Goal: Use online tool/utility: Utilize a website feature to perform a specific function

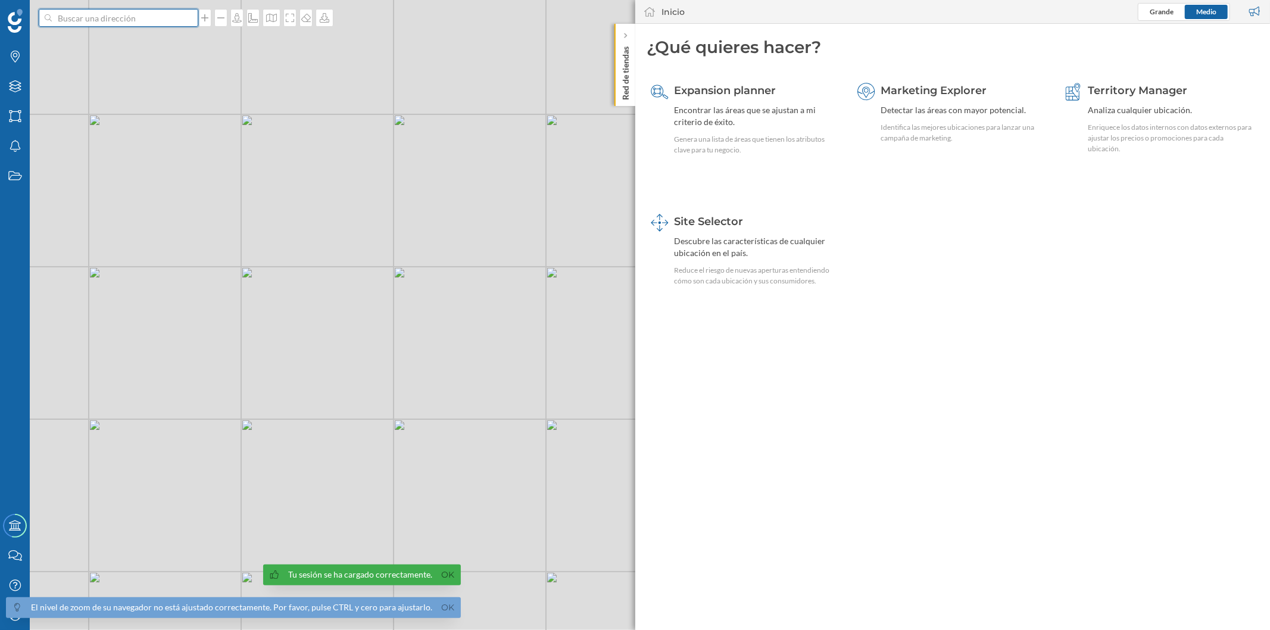
click at [164, 23] on input at bounding box center [118, 18] width 133 height 18
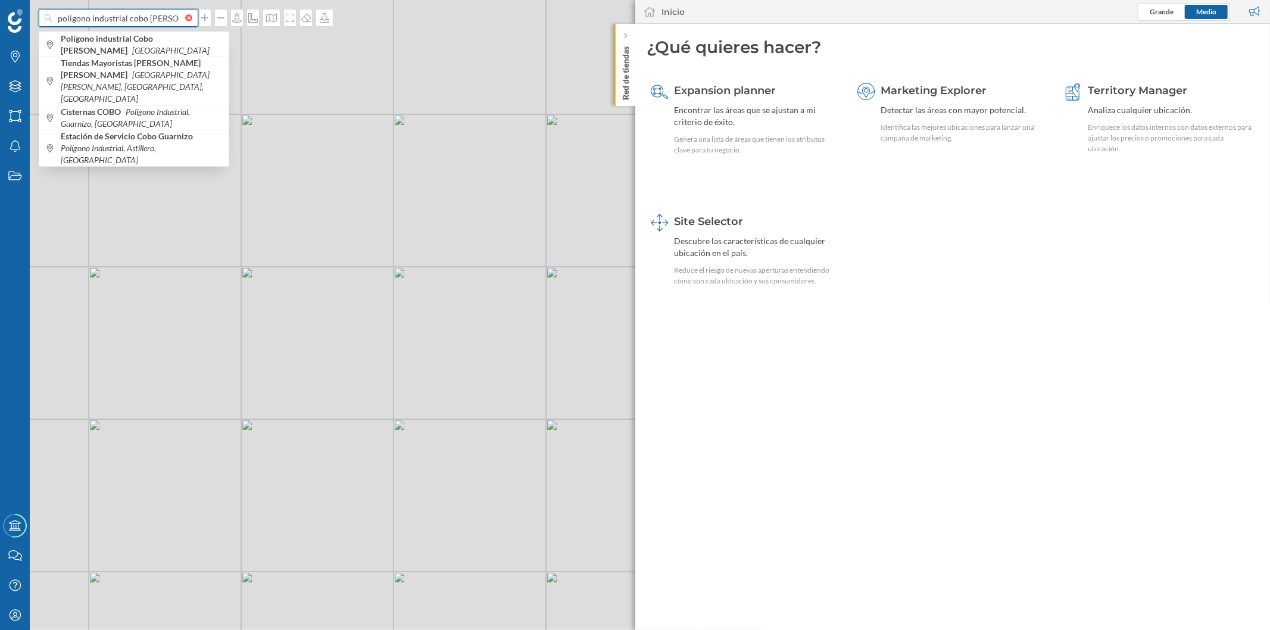
type input "poligono industrial cobo [PERSON_NAME]"
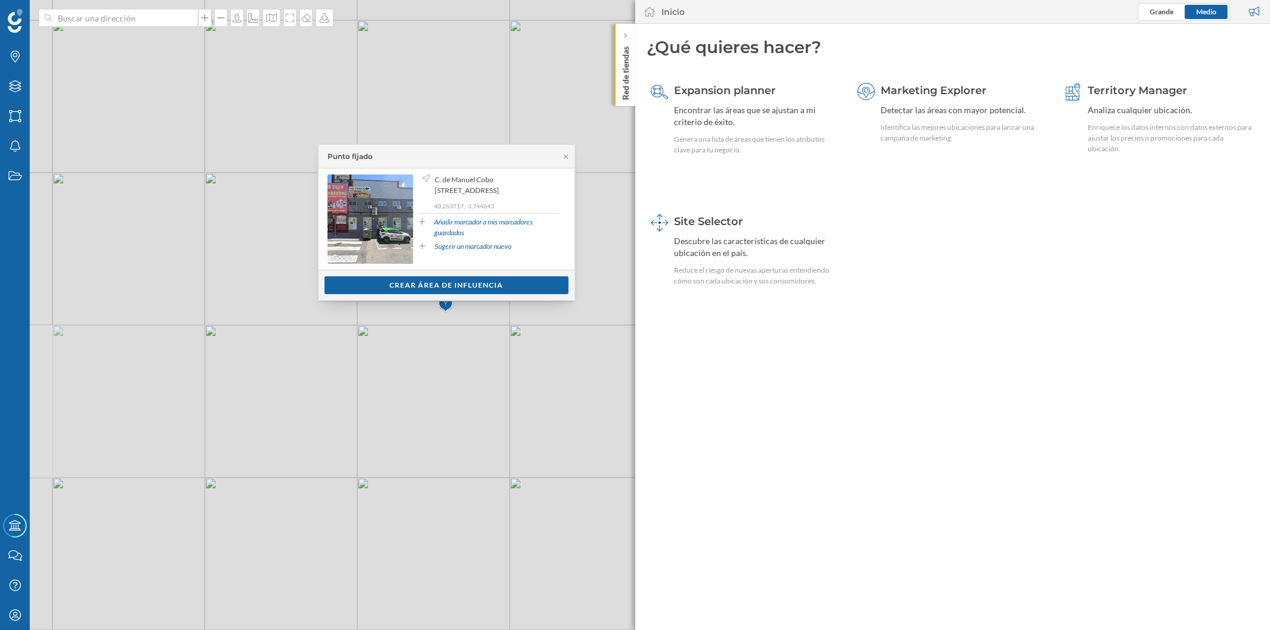
click at [628, 73] on p "Red de tiendas" at bounding box center [625, 71] width 12 height 58
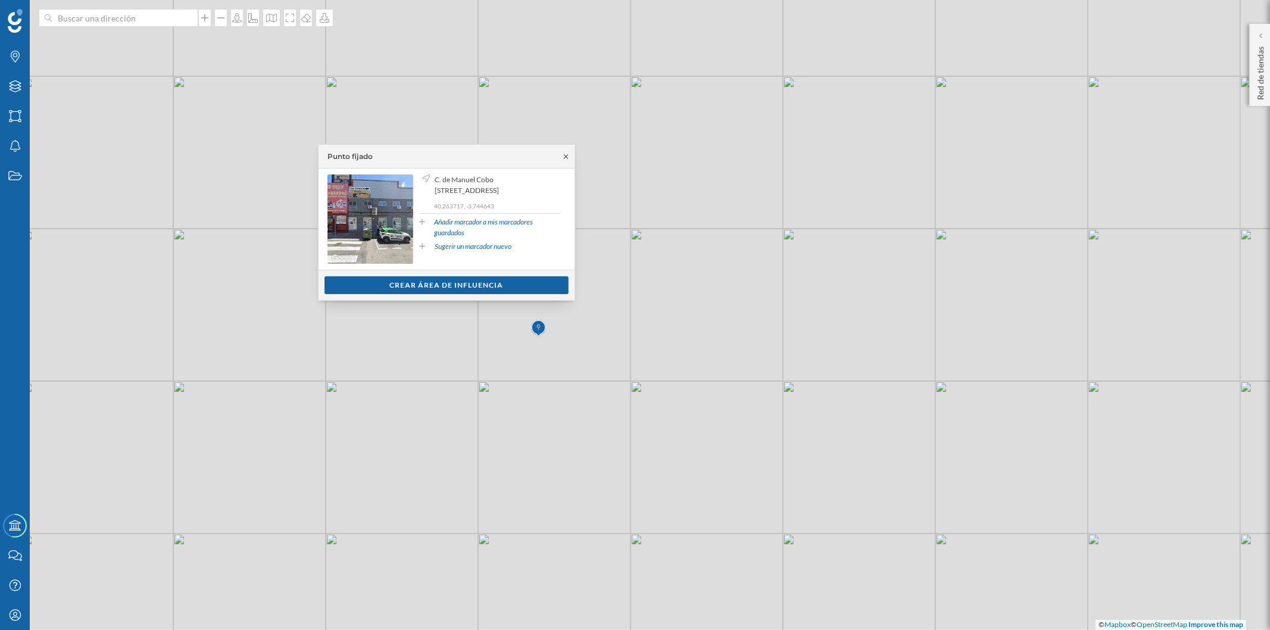
click at [561, 157] on icon at bounding box center [565, 156] width 9 height 7
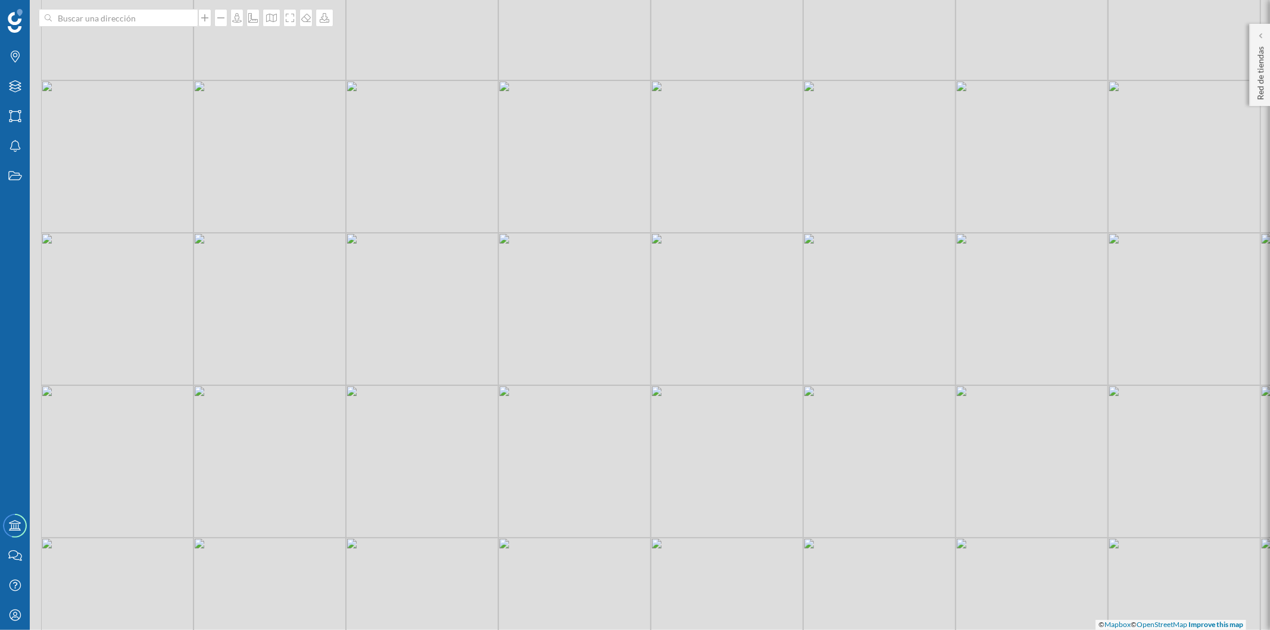
drag, startPoint x: 467, startPoint y: 321, endPoint x: 535, endPoint y: 330, distance: 67.8
click at [535, 330] on div "© Mapbox © OpenStreetMap Improve this map" at bounding box center [635, 315] width 1270 height 630
drag, startPoint x: 494, startPoint y: 379, endPoint x: 513, endPoint y: 341, distance: 42.6
click at [513, 341] on div "© Mapbox © OpenStreetMap Improve this map" at bounding box center [635, 315] width 1270 height 630
drag, startPoint x: 532, startPoint y: 306, endPoint x: 518, endPoint y: 338, distance: 34.9
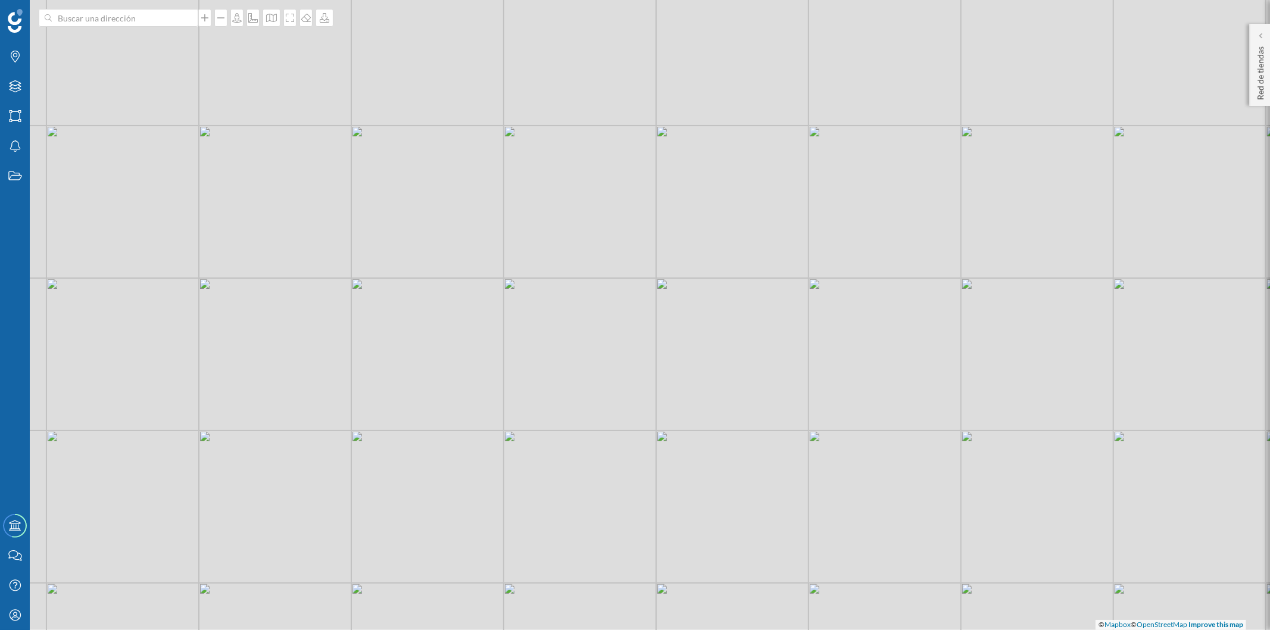
click at [518, 338] on div "© Mapbox © OpenStreetMap Improve this map" at bounding box center [635, 315] width 1270 height 630
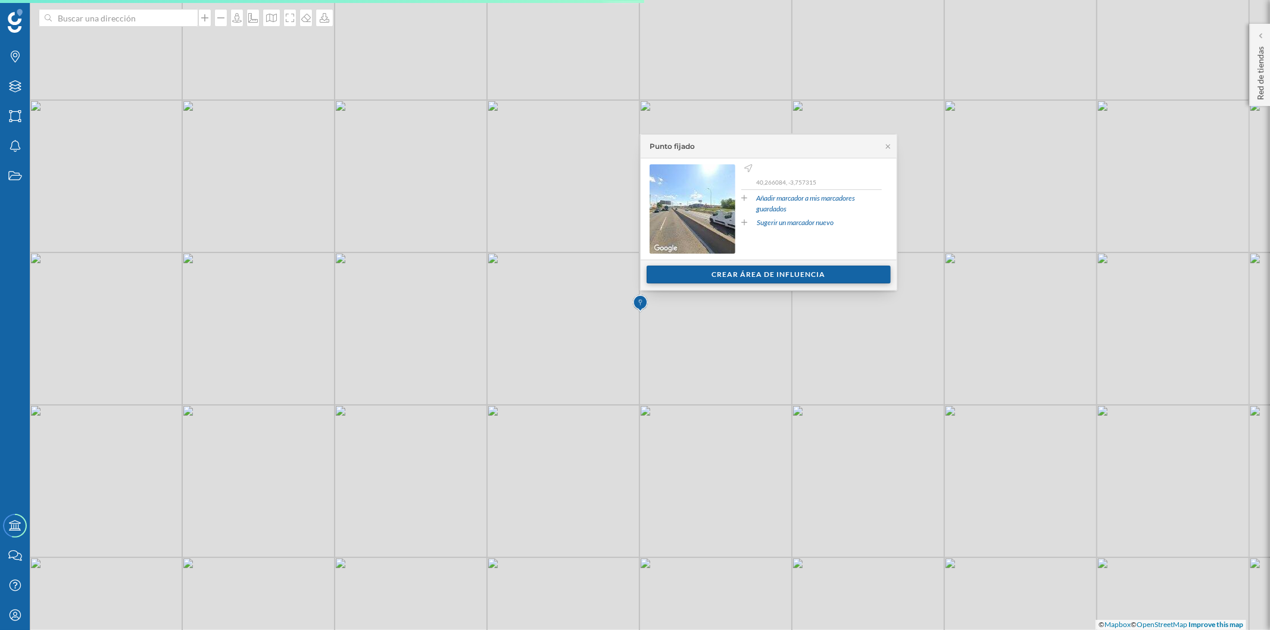
click at [733, 272] on div "Crear área de influencia" at bounding box center [769, 275] width 244 height 18
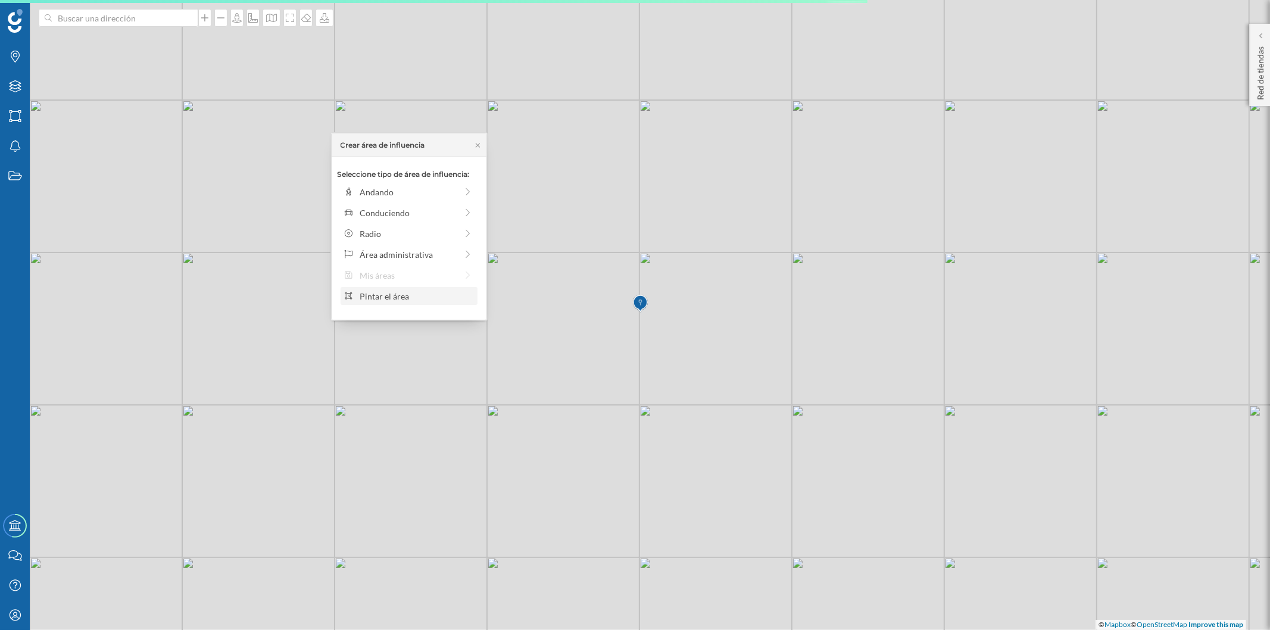
click at [389, 287] on div "Pintar el área" at bounding box center [409, 296] width 137 height 18
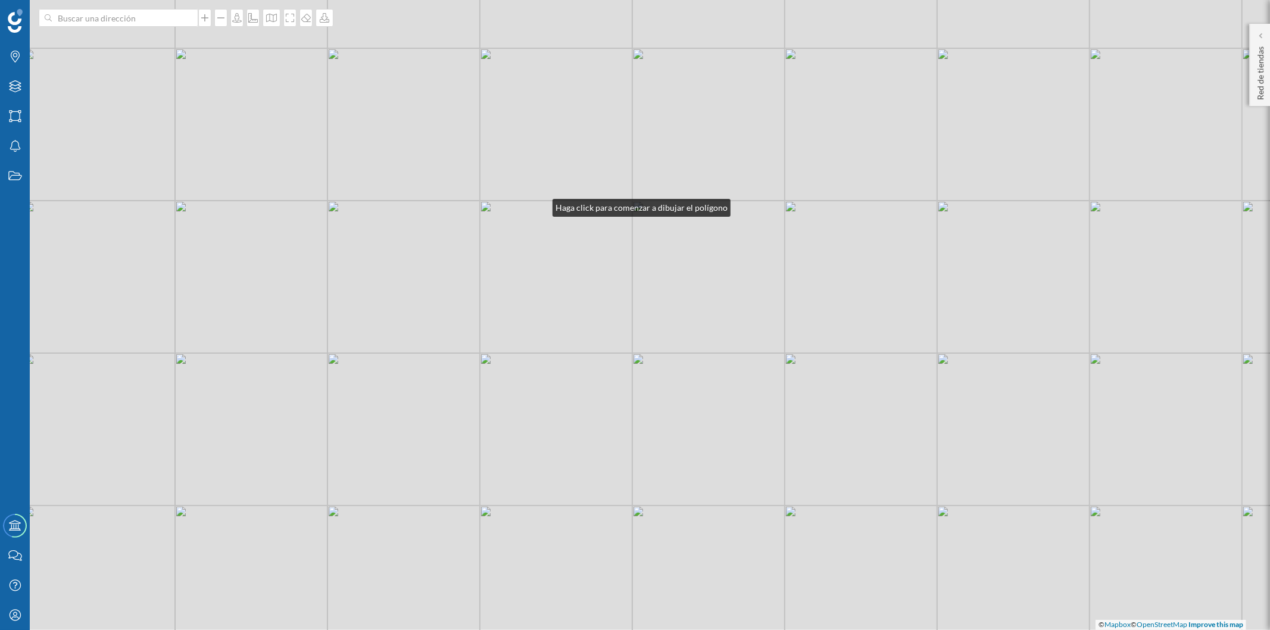
click at [541, 205] on div "© Mapbox © OpenStreetMap Improve this map" at bounding box center [635, 315] width 1270 height 630
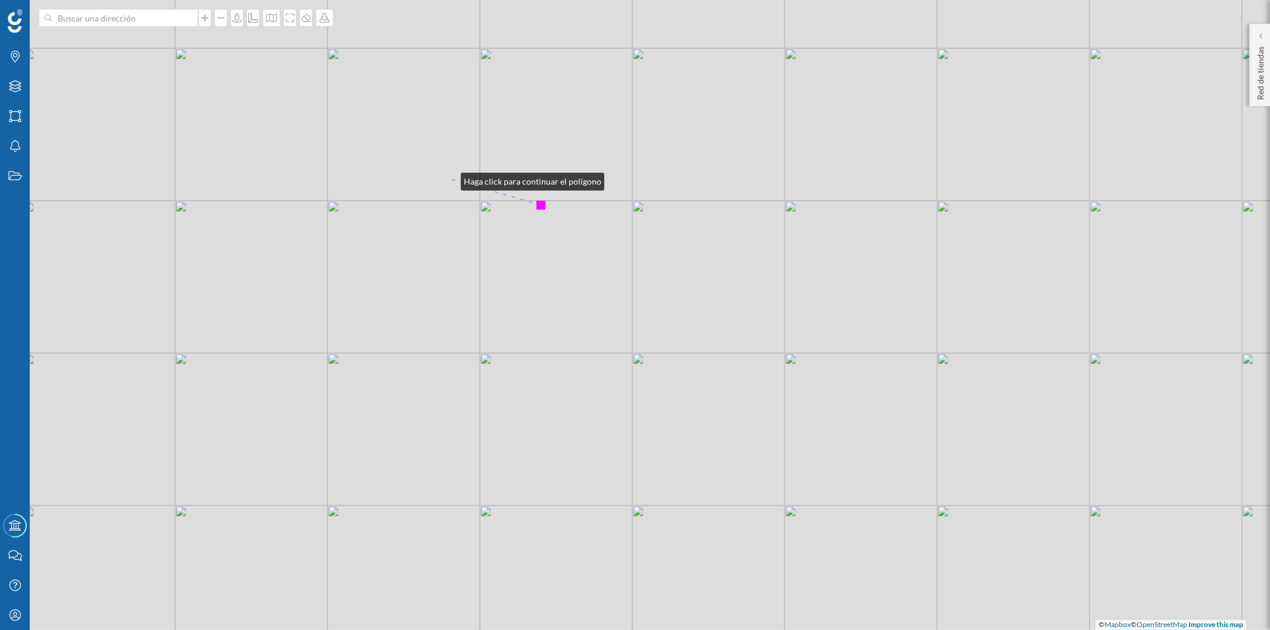
click at [449, 179] on div "© Mapbox © OpenStreetMap Improve this map" at bounding box center [635, 315] width 1270 height 630
click at [389, 180] on div "© Mapbox © OpenStreetMap Improve this map" at bounding box center [635, 315] width 1270 height 630
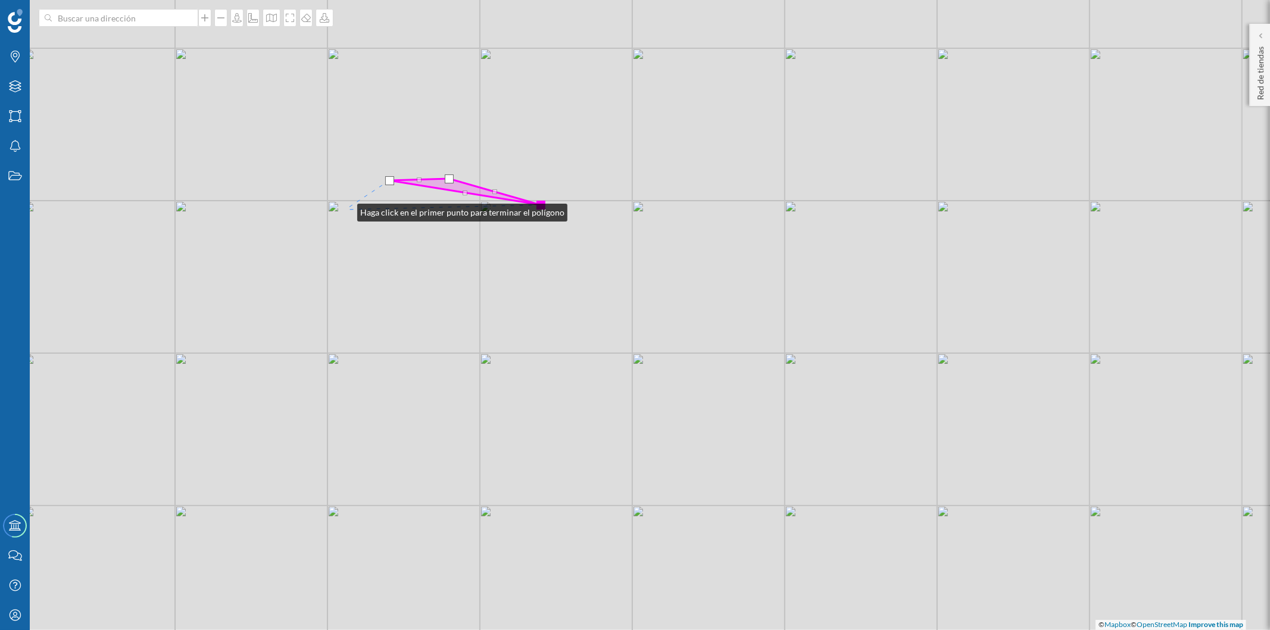
click at [345, 210] on div "© Mapbox © OpenStreetMap Improve this map" at bounding box center [635, 315] width 1270 height 630
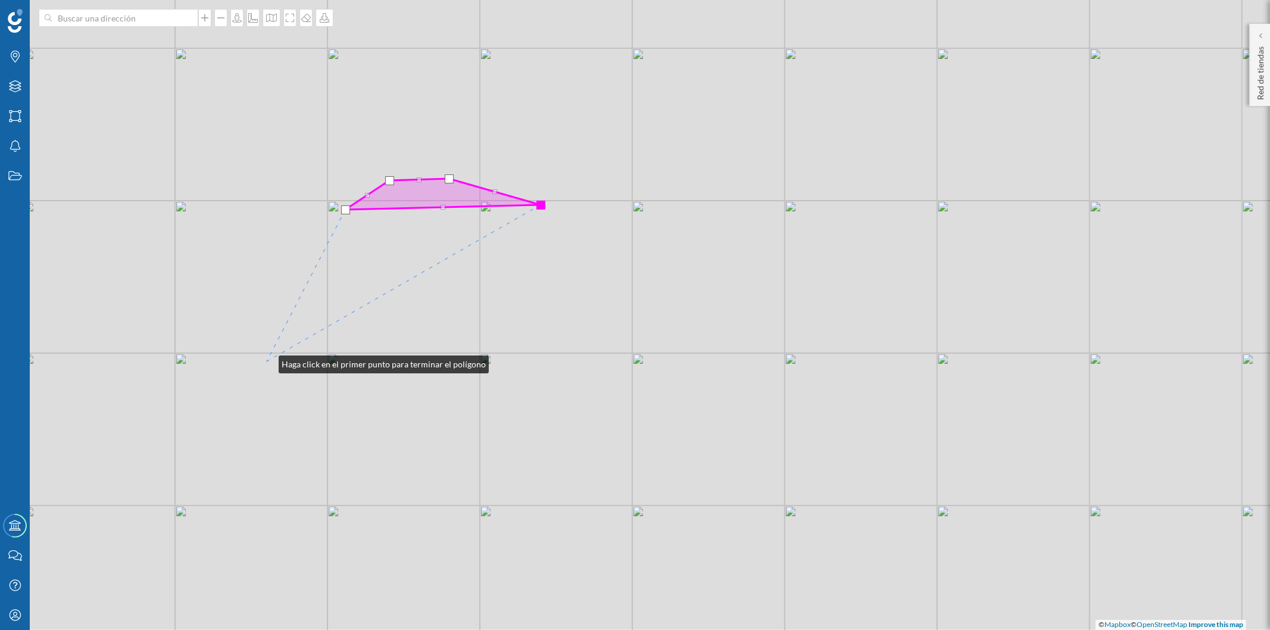
click at [267, 361] on div "© Mapbox © OpenStreetMap Improve this map" at bounding box center [635, 315] width 1270 height 630
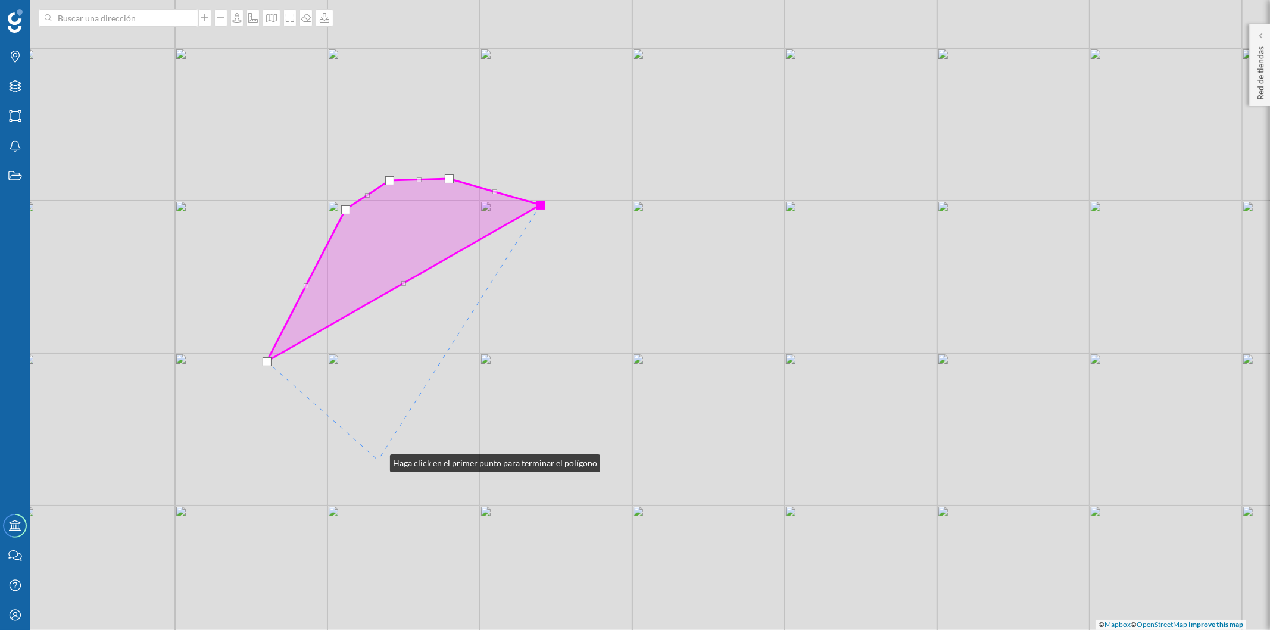
click at [378, 460] on div "© Mapbox © OpenStreetMap Improve this map" at bounding box center [635, 315] width 1270 height 630
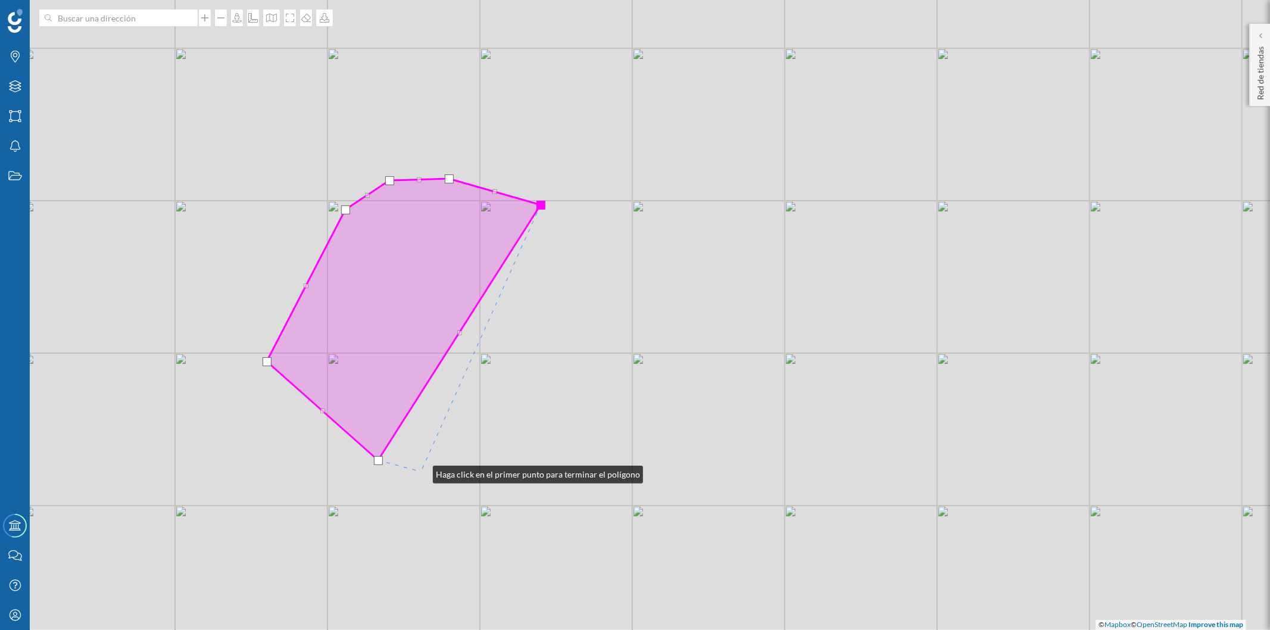
click at [421, 472] on div "© Mapbox © OpenStreetMap Improve this map" at bounding box center [635, 315] width 1270 height 630
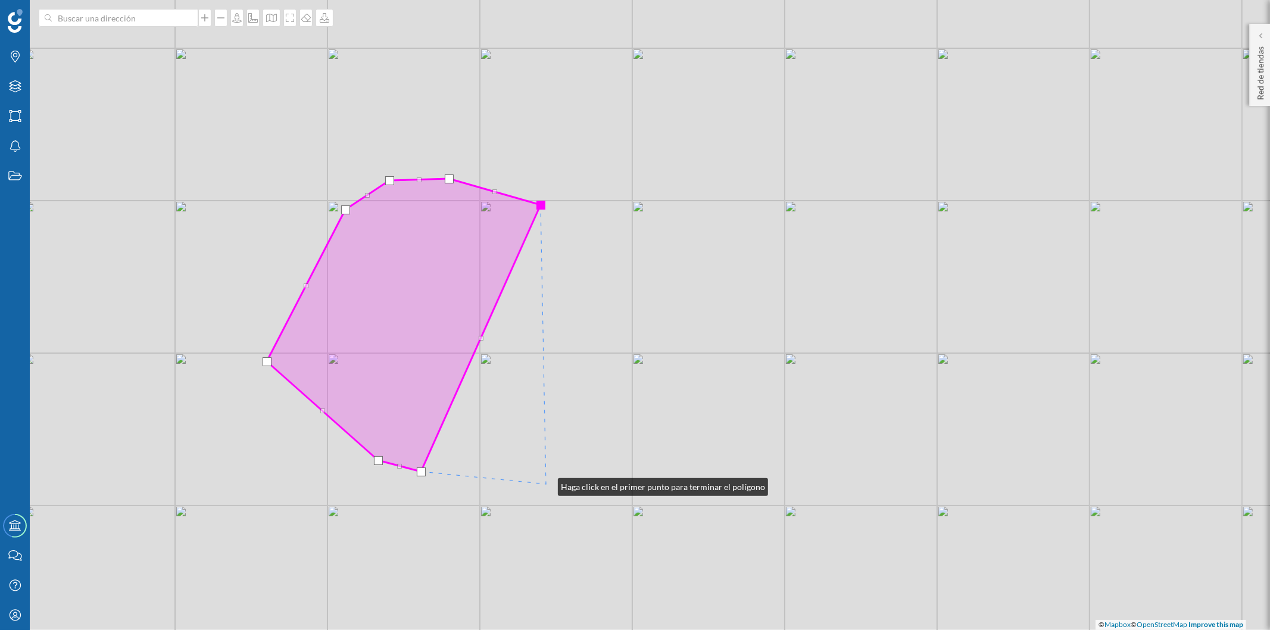
click at [546, 484] on div "© Mapbox © OpenStreetMap Improve this map" at bounding box center [635, 315] width 1270 height 630
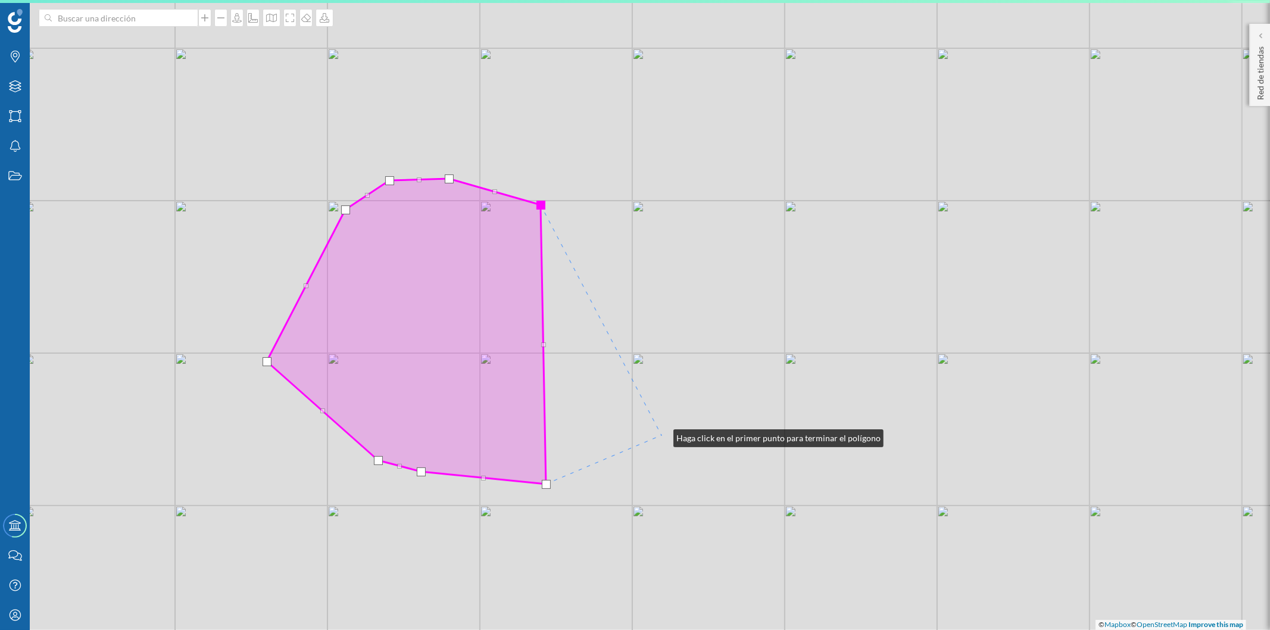
click at [661, 435] on div "© Mapbox © OpenStreetMap Improve this map" at bounding box center [635, 315] width 1270 height 630
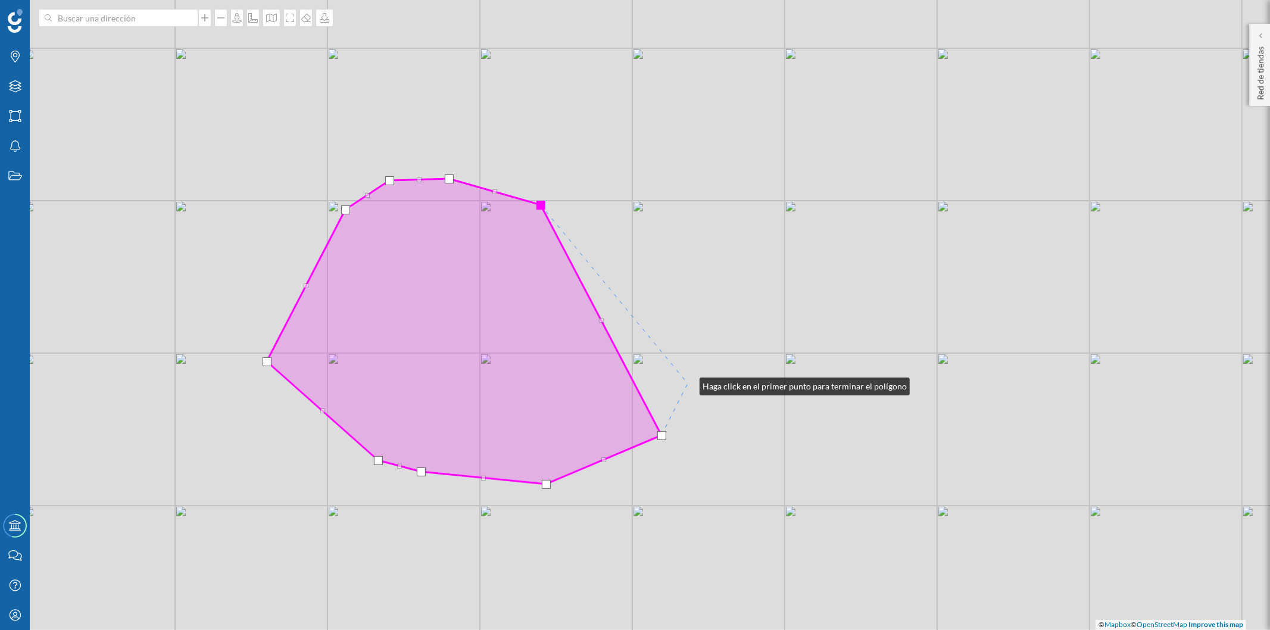
click at [688, 383] on div "© Mapbox © OpenStreetMap Improve this map" at bounding box center [635, 315] width 1270 height 630
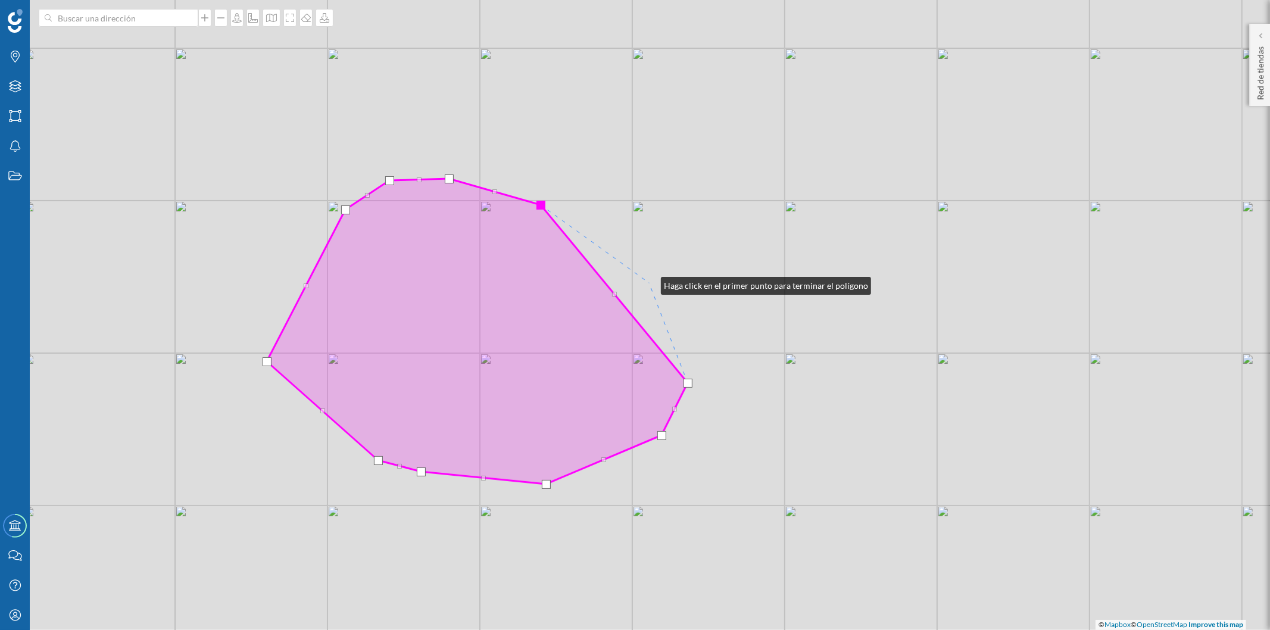
click at [649, 283] on div "© Mapbox © OpenStreetMap Improve this map" at bounding box center [635, 315] width 1270 height 630
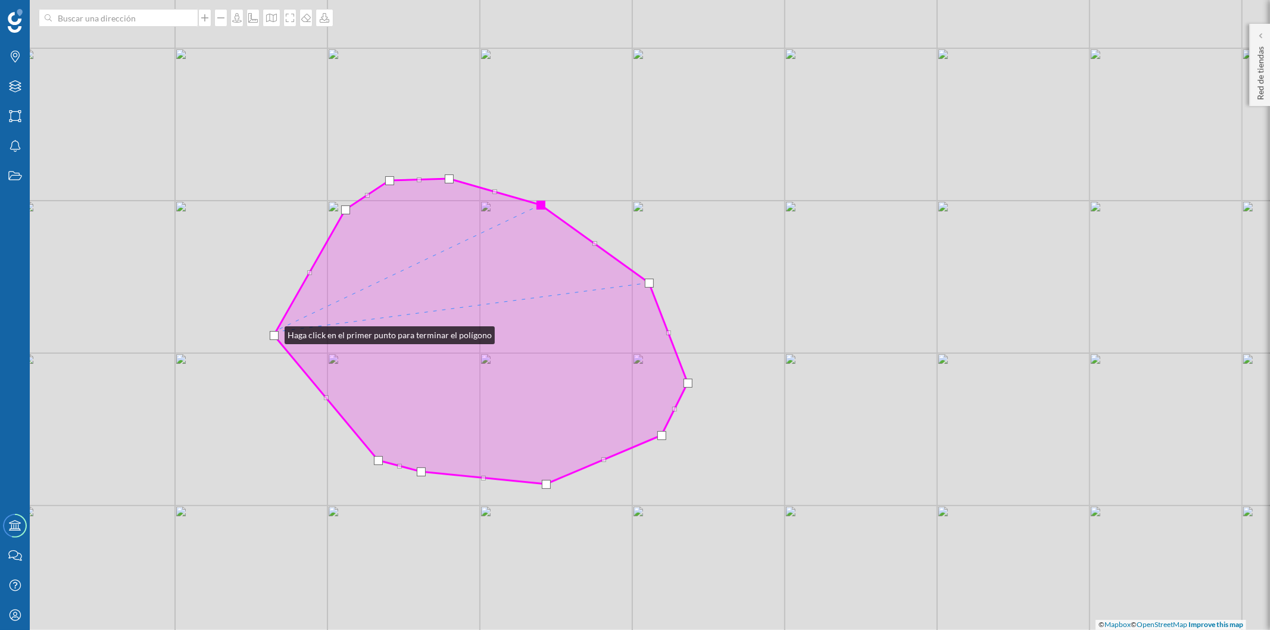
drag, startPoint x: 266, startPoint y: 358, endPoint x: 276, endPoint y: 329, distance: 31.1
click at [275, 331] on div at bounding box center [274, 335] width 9 height 9
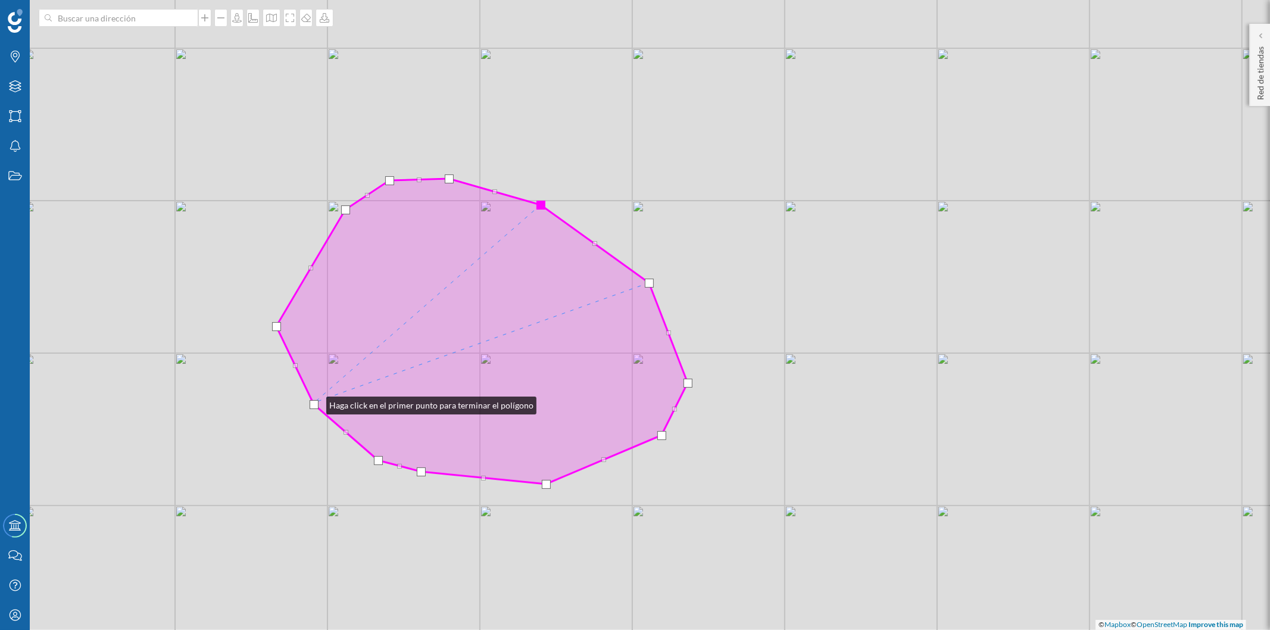
drag, startPoint x: 328, startPoint y: 391, endPoint x: 314, endPoint y: 402, distance: 17.8
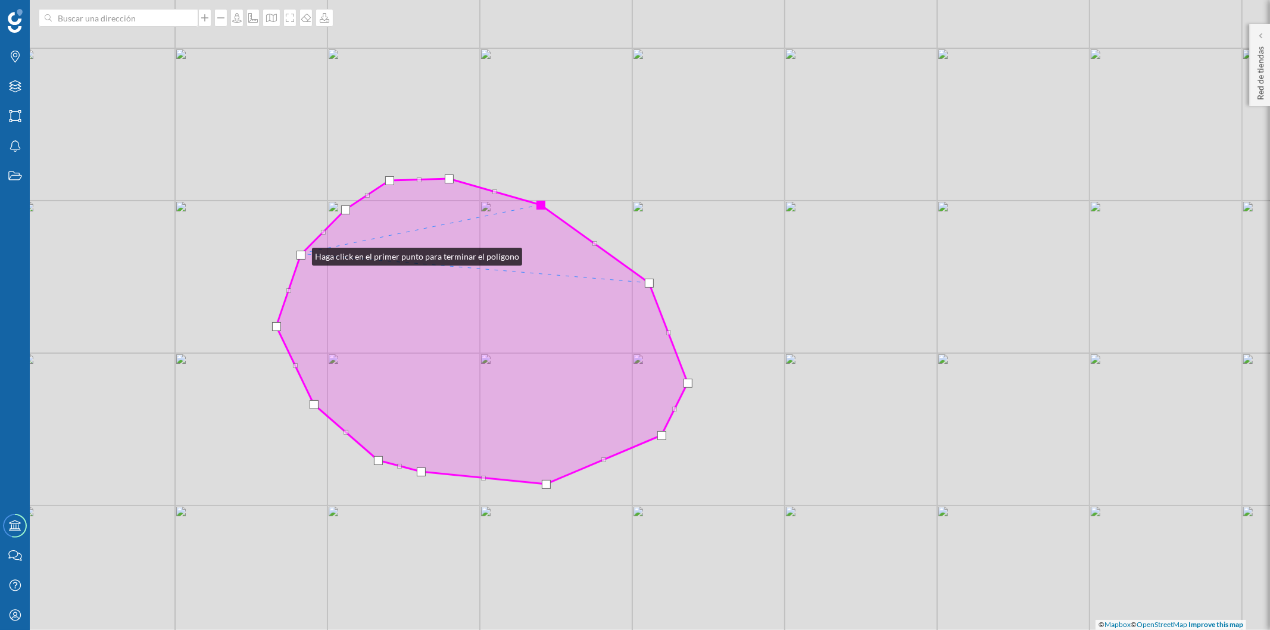
drag, startPoint x: 310, startPoint y: 267, endPoint x: 300, endPoint y: 254, distance: 16.6
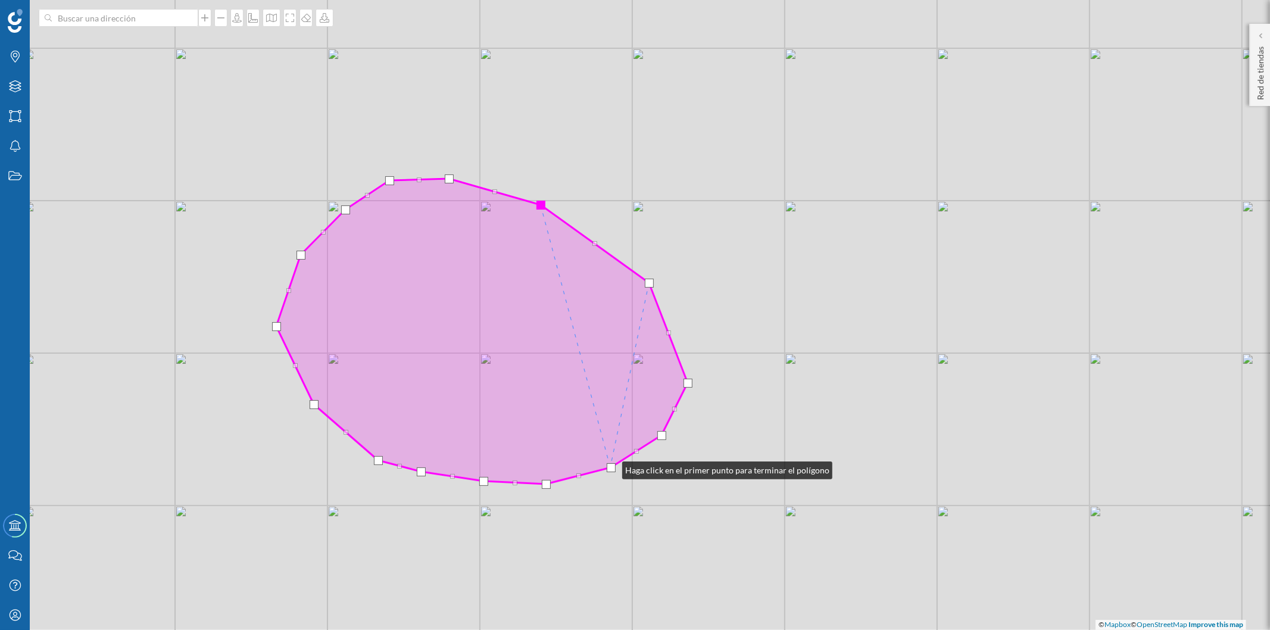
drag, startPoint x: 603, startPoint y: 460, endPoint x: 610, endPoint y: 467, distance: 10.5
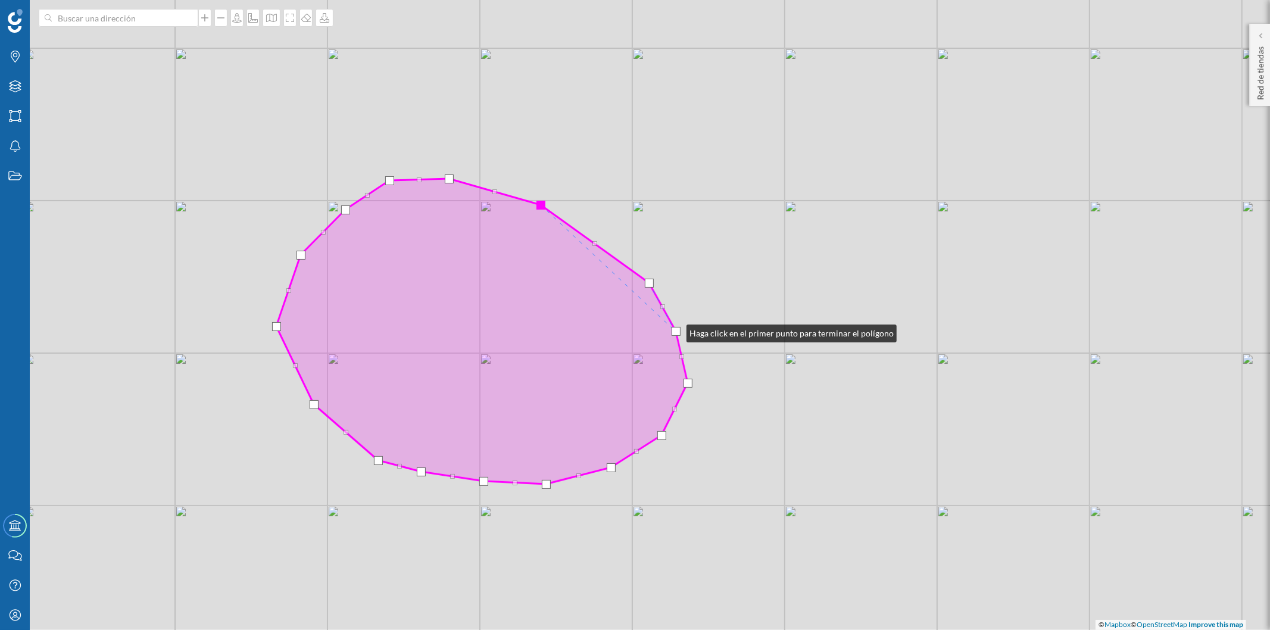
drag, startPoint x: 667, startPoint y: 332, endPoint x: 675, endPoint y: 330, distance: 7.4
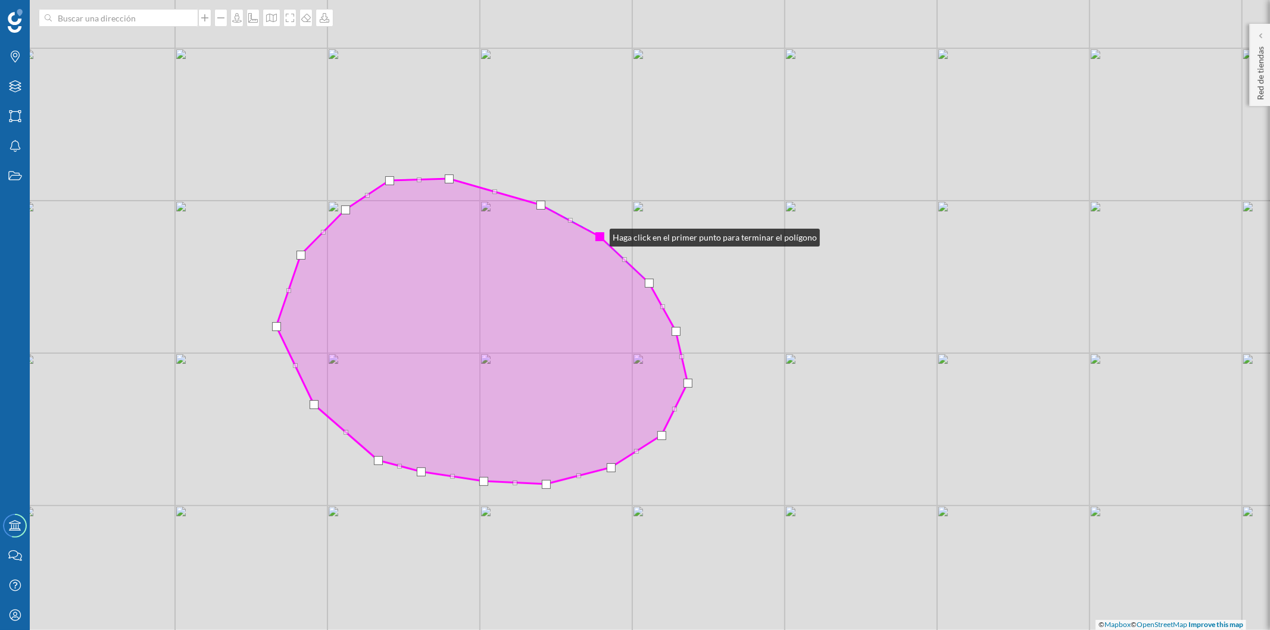
drag, startPoint x: 593, startPoint y: 242, endPoint x: 598, endPoint y: 235, distance: 8.6
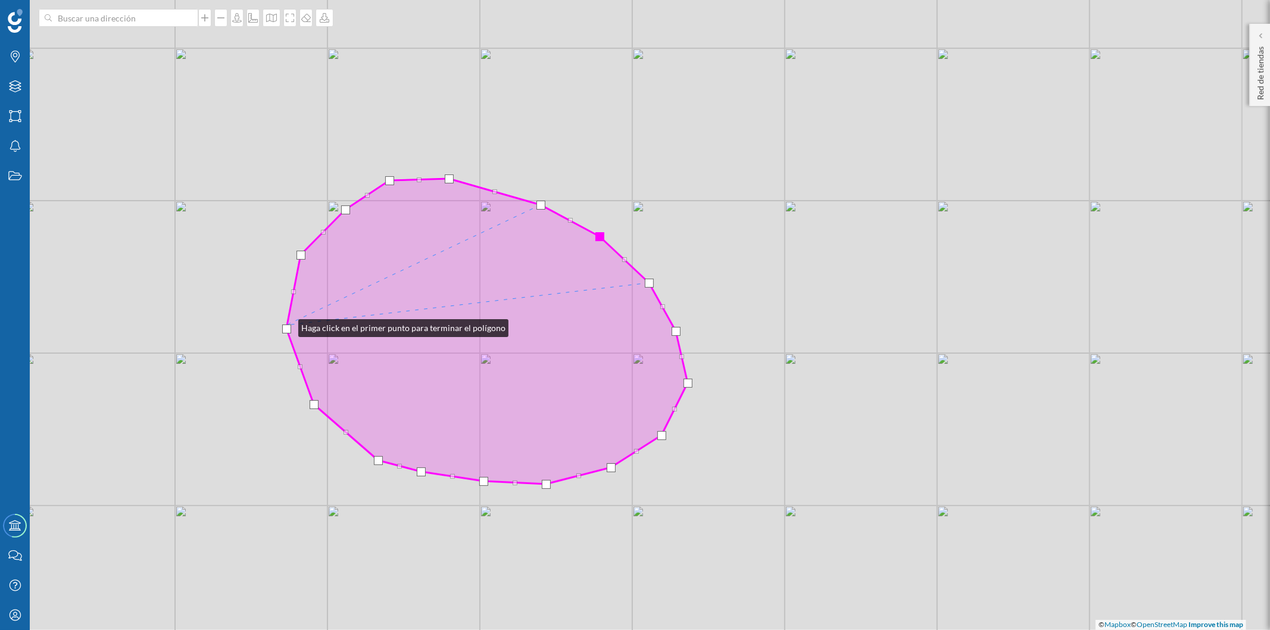
drag, startPoint x: 276, startPoint y: 323, endPoint x: 286, endPoint y: 325, distance: 10.4
click at [286, 325] on div at bounding box center [286, 328] width 9 height 9
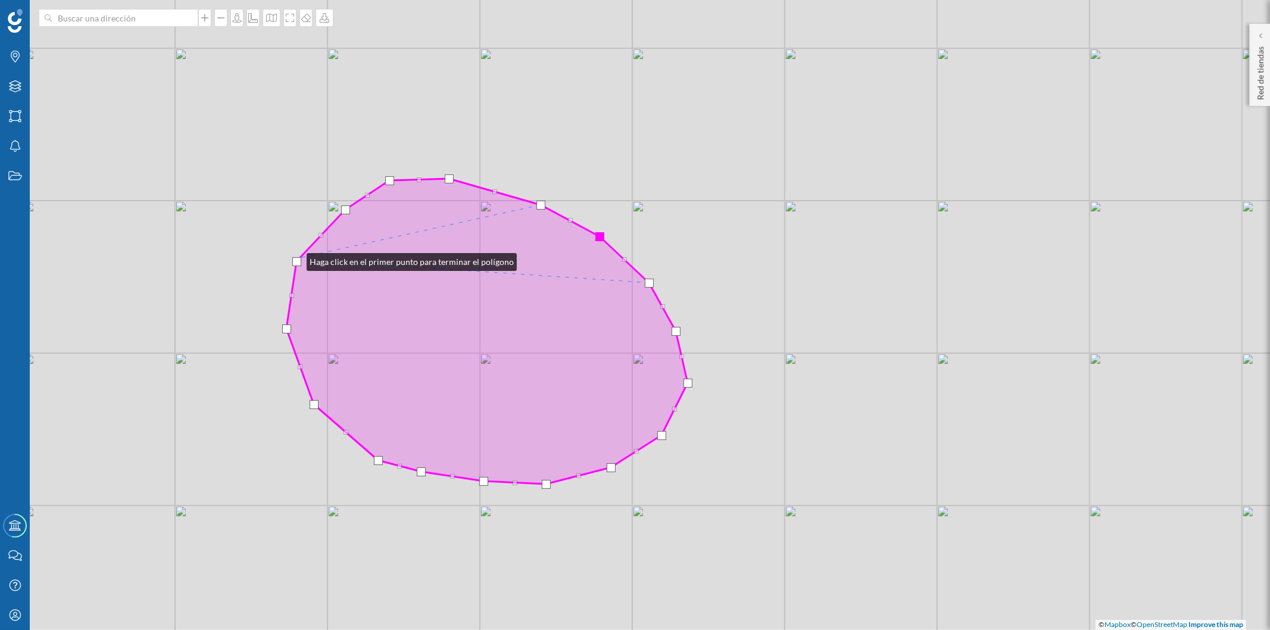
drag, startPoint x: 299, startPoint y: 252, endPoint x: 295, endPoint y: 259, distance: 7.8
click at [295, 259] on div at bounding box center [296, 261] width 9 height 9
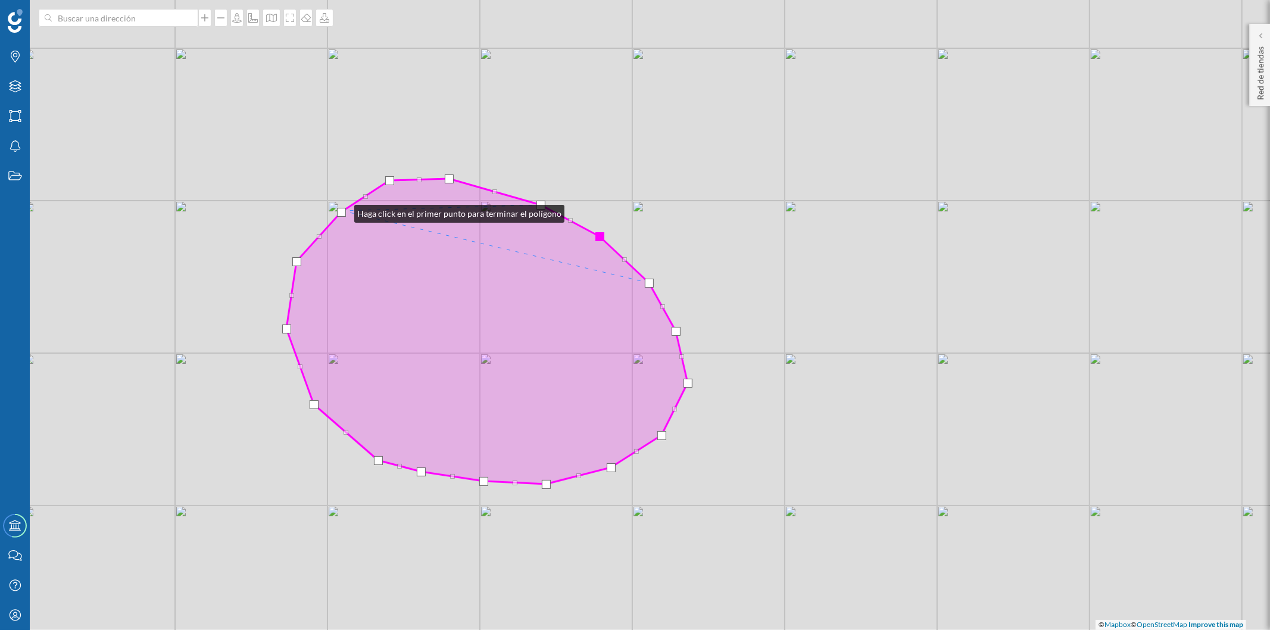
click at [342, 211] on div at bounding box center [341, 212] width 9 height 9
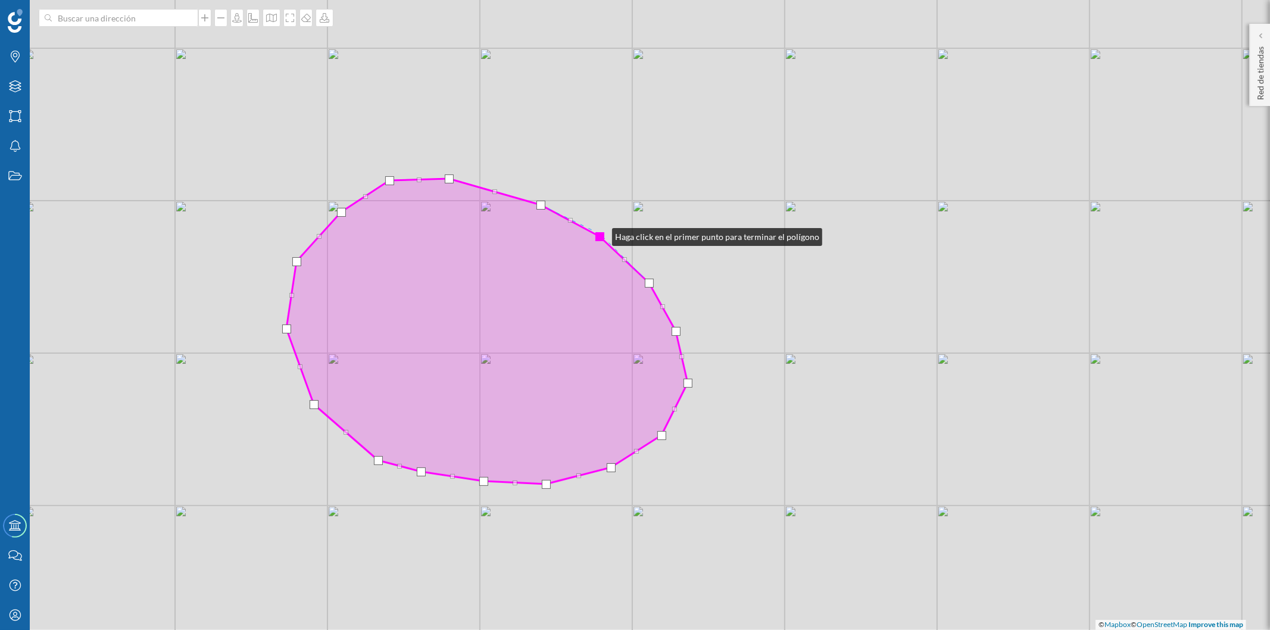
click at [600, 234] on div at bounding box center [599, 236] width 9 height 9
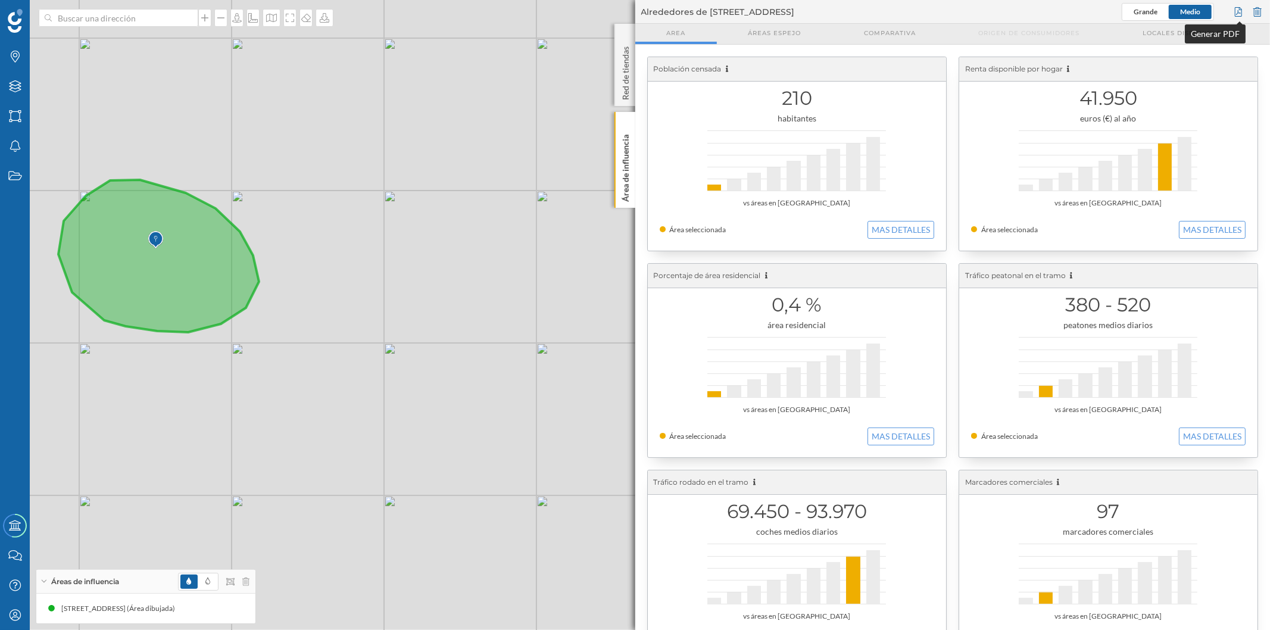
click at [1241, 11] on div at bounding box center [1238, 12] width 13 height 18
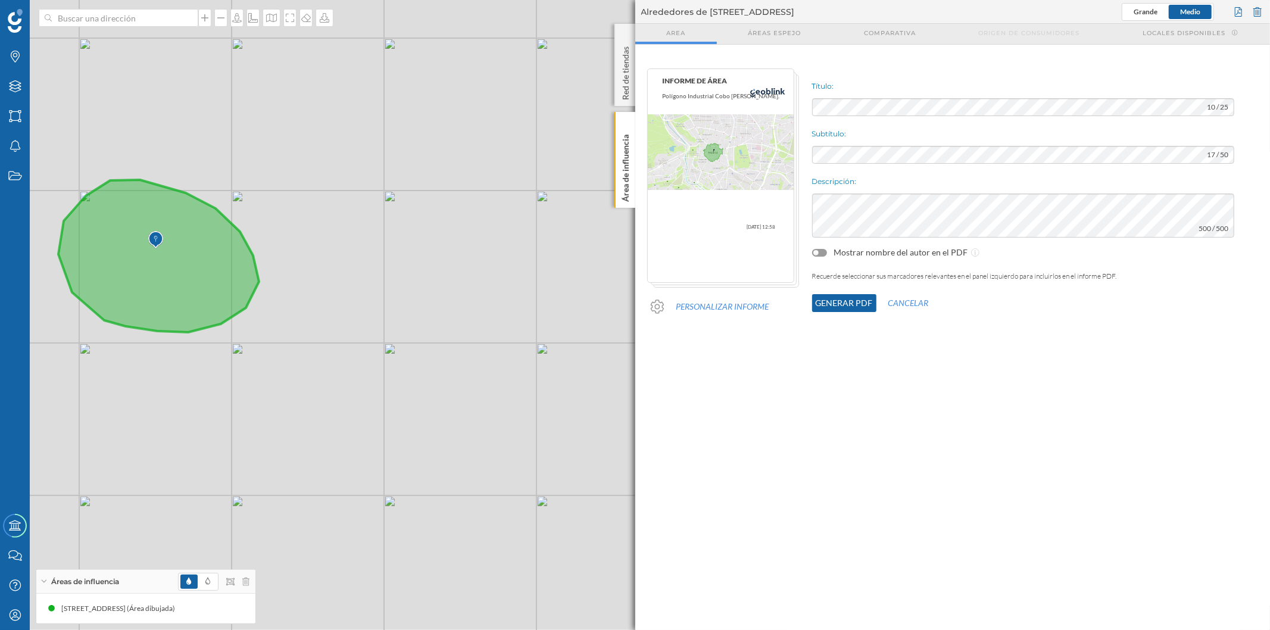
click at [853, 301] on button "Generar PDF" at bounding box center [844, 303] width 64 height 18
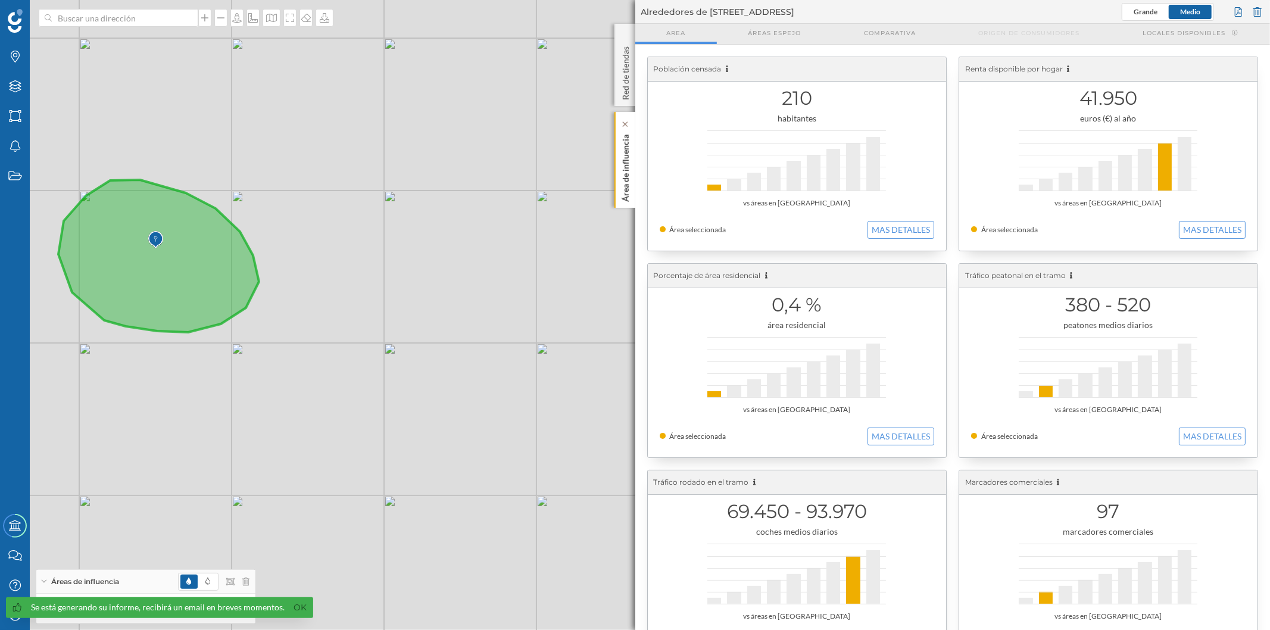
click at [620, 160] on p "Área de influencia" at bounding box center [625, 166] width 12 height 72
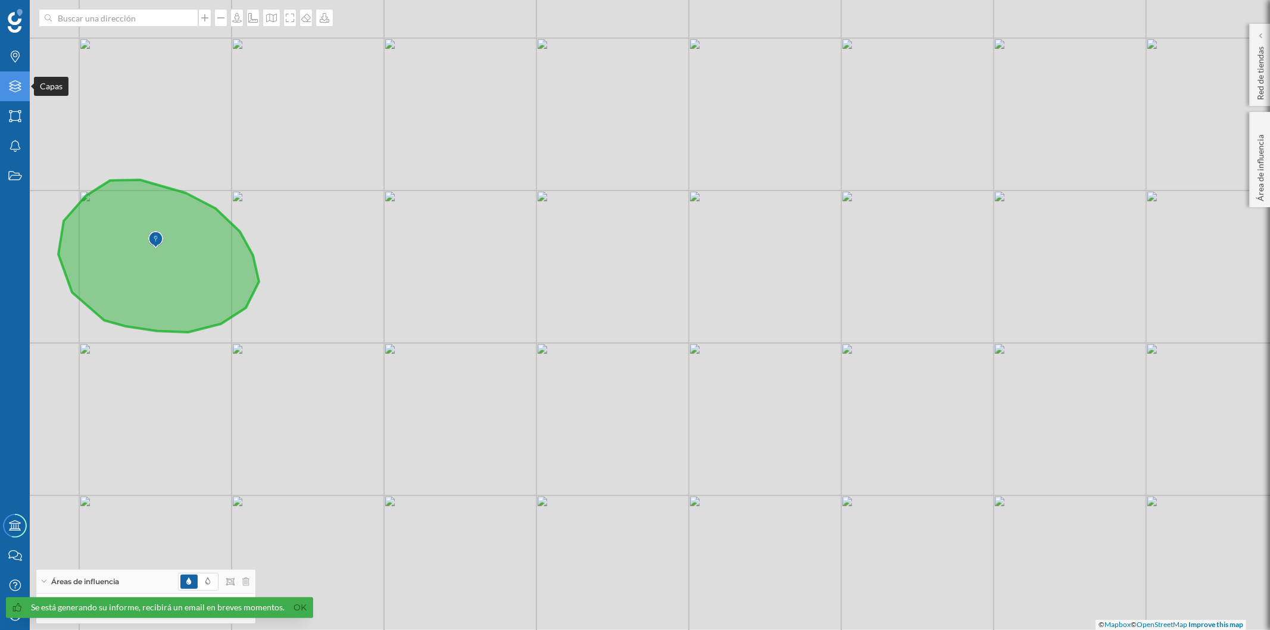
click at [18, 85] on icon at bounding box center [15, 86] width 12 height 12
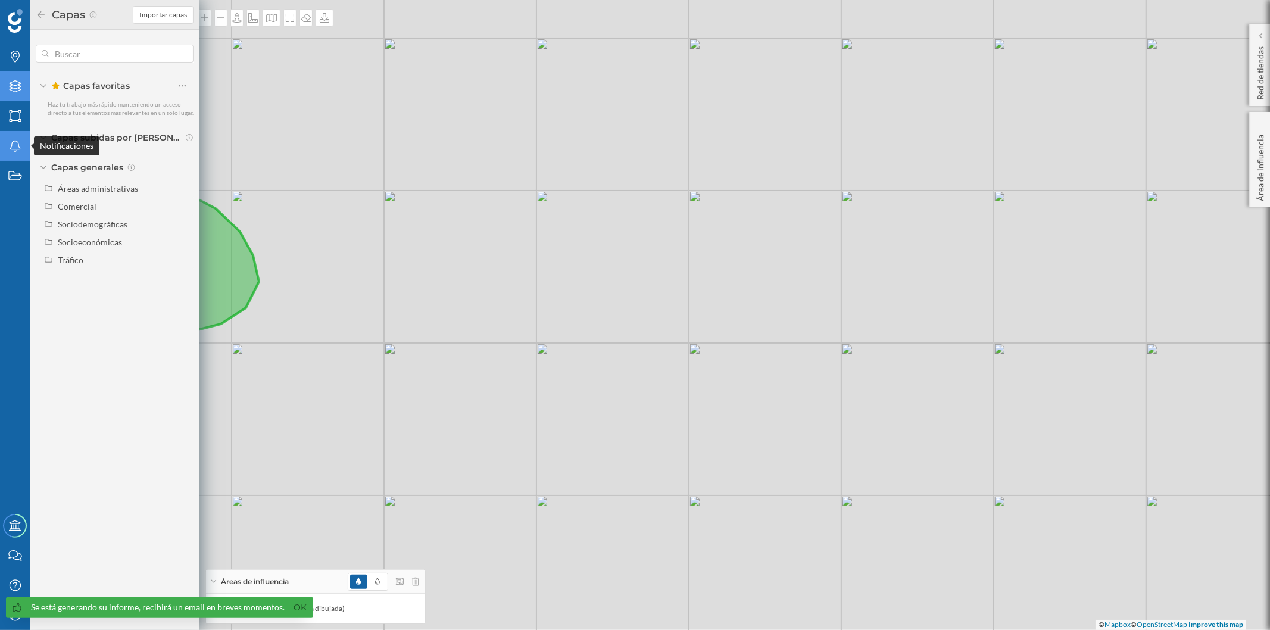
click at [15, 138] on div "Notificaciones" at bounding box center [15, 146] width 30 height 30
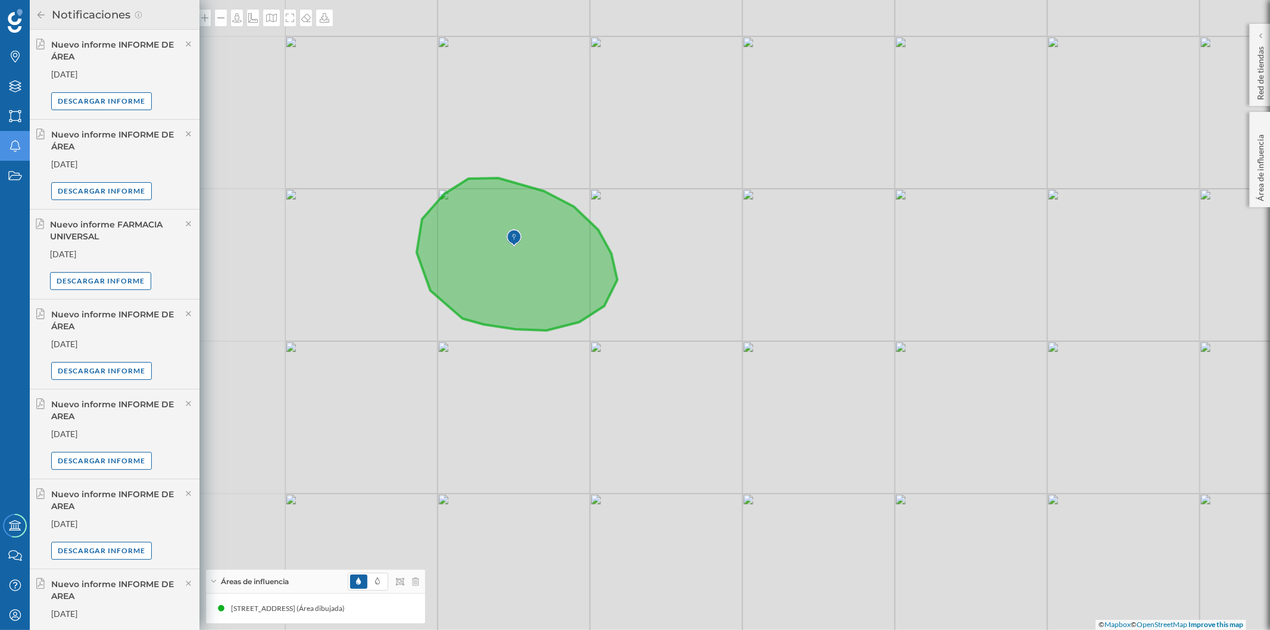
drag, startPoint x: 329, startPoint y: 255, endPoint x: 698, endPoint y: 251, distance: 369.7
click at [698, 251] on div "© Mapbox © OpenStreetMap Improve this map" at bounding box center [635, 315] width 1270 height 630
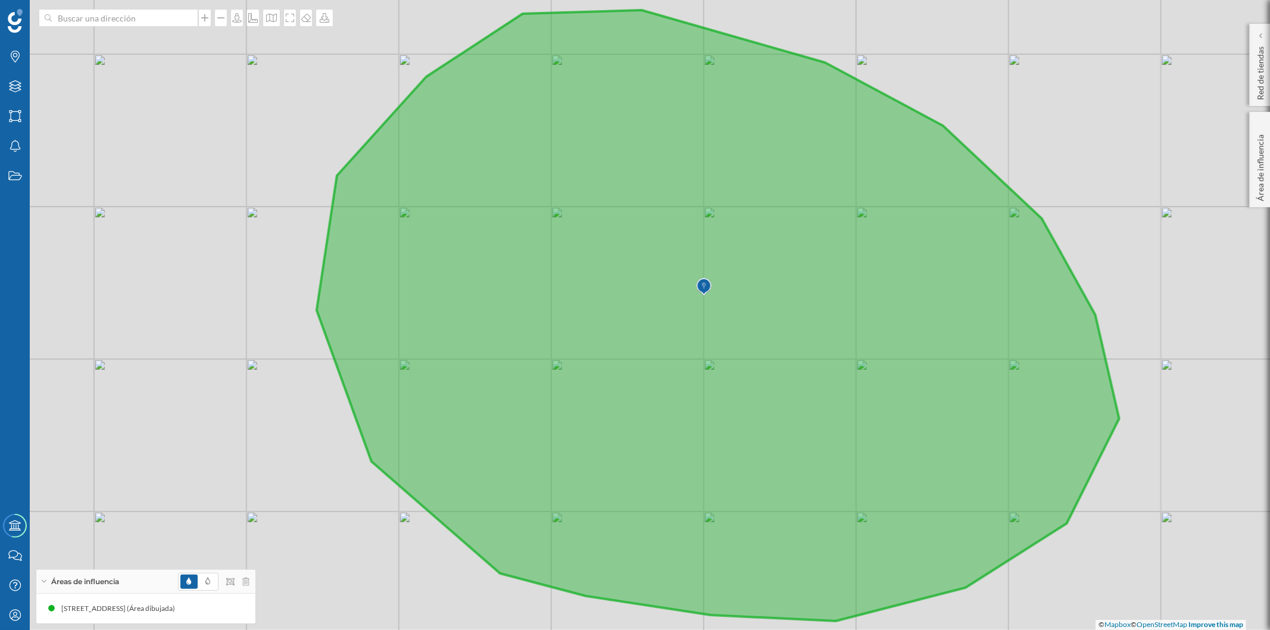
drag, startPoint x: 474, startPoint y: 240, endPoint x: 677, endPoint y: 222, distance: 203.8
click at [677, 222] on icon at bounding box center [718, 315] width 803 height 611
click at [21, 149] on icon "Notificaciones" at bounding box center [15, 146] width 15 height 12
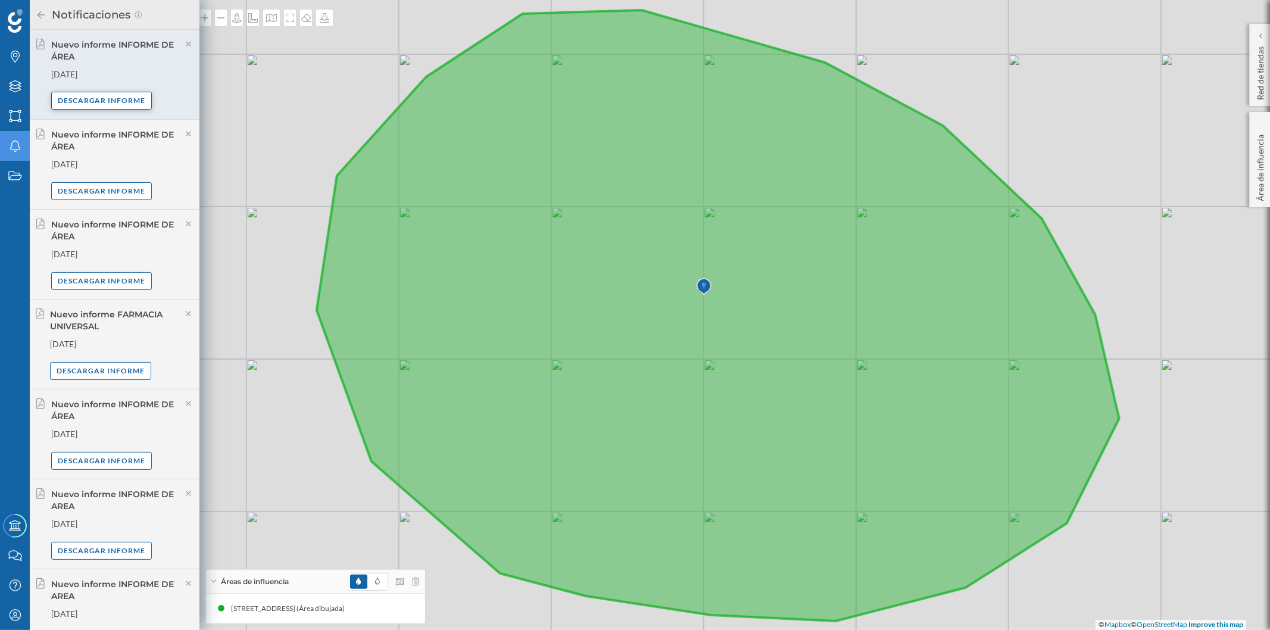
click at [96, 99] on div "Descargar informe" at bounding box center [101, 101] width 101 height 18
